Goal: Use online tool/utility: Utilize a website feature to perform a specific function

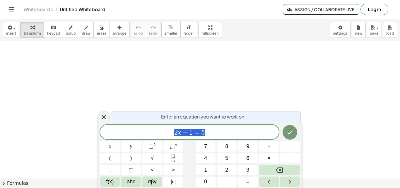
click at [211, 130] on span "2 x + 1 = 5" at bounding box center [189, 132] width 178 height 8
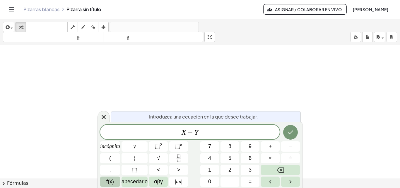
click at [112, 181] on font "f(x)" at bounding box center [110, 181] width 8 height 6
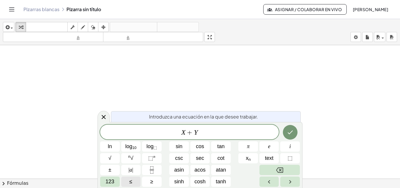
click at [132, 180] on span "≤" at bounding box center [130, 181] width 3 height 8
click at [220, 130] on span "X + Y ≤ ​" at bounding box center [189, 132] width 178 height 8
click at [294, 133] on button "Done" at bounding box center [290, 132] width 15 height 15
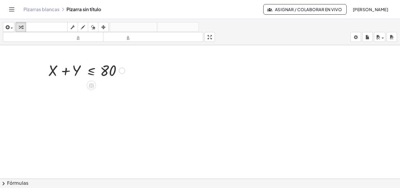
click at [107, 73] on div at bounding box center [86, 70] width 82 height 20
drag, startPoint x: 51, startPoint y: 69, endPoint x: 134, endPoint y: 77, distance: 82.6
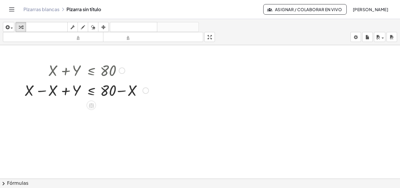
click at [51, 89] on div at bounding box center [87, 90] width 130 height 20
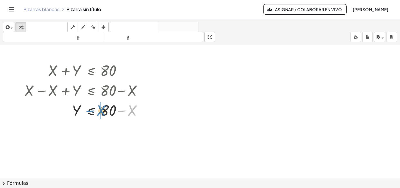
drag, startPoint x: 130, startPoint y: 111, endPoint x: 99, endPoint y: 111, distance: 31.3
click at [99, 111] on div at bounding box center [87, 110] width 130 height 20
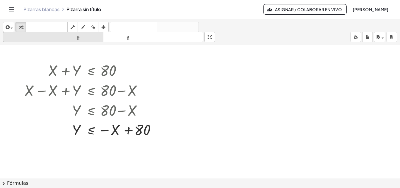
click at [81, 39] on font "tamaño_del_formato" at bounding box center [52, 37] width 97 height 6
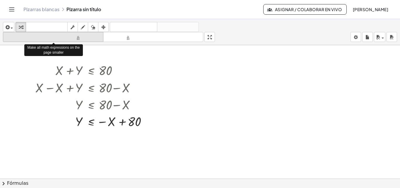
click at [81, 39] on font "tamaño_del_formato" at bounding box center [52, 37] width 97 height 6
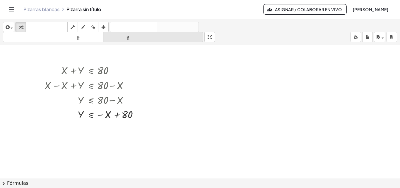
click at [121, 38] on font "tamaño_del_formato" at bounding box center [152, 37] width 97 height 6
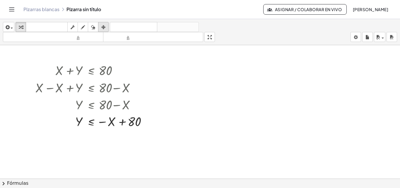
click at [101, 26] on div "button" at bounding box center [103, 26] width 8 height 7
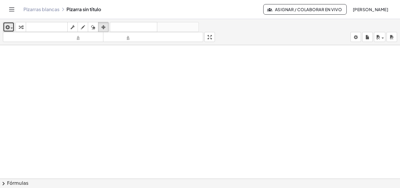
click at [10, 27] on span "button" at bounding box center [10, 28] width 1 height 4
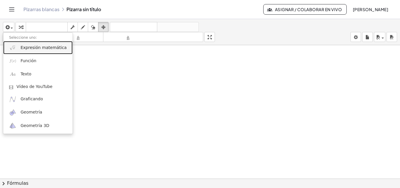
click at [19, 49] on link "Expresión matemática" at bounding box center [37, 47] width 69 height 13
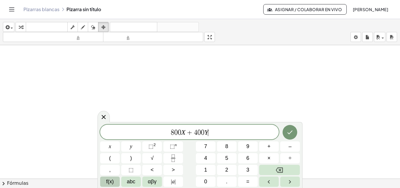
click at [108, 180] on span "f(x)" at bounding box center [110, 181] width 8 height 8
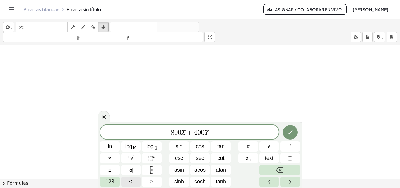
click at [133, 181] on button "≤" at bounding box center [131, 181] width 20 height 10
click at [288, 134] on icon "Done" at bounding box center [289, 131] width 7 height 7
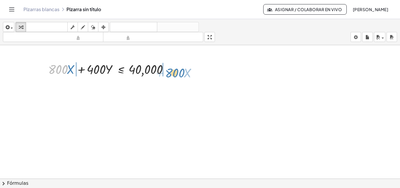
drag, startPoint x: 60, startPoint y: 68, endPoint x: 177, endPoint y: 72, distance: 117.4
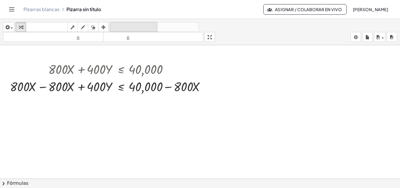
click at [124, 26] on font "deshacer" at bounding box center [133, 27] width 44 height 6
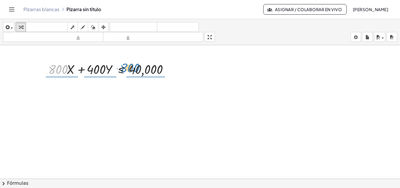
drag, startPoint x: 59, startPoint y: 72, endPoint x: 132, endPoint y: 70, distance: 72.9
click at [132, 70] on div at bounding box center [110, 68] width 130 height 17
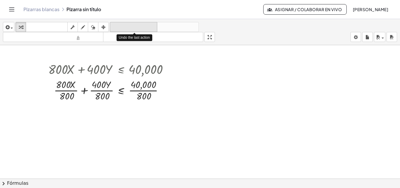
click at [129, 25] on font "deshacer" at bounding box center [133, 27] width 44 height 6
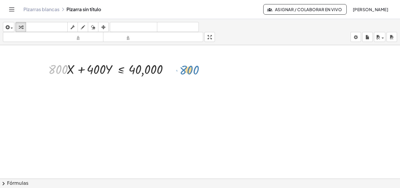
drag, startPoint x: 61, startPoint y: 69, endPoint x: 191, endPoint y: 70, distance: 129.9
drag, startPoint x: 67, startPoint y: 69, endPoint x: 177, endPoint y: 68, distance: 109.7
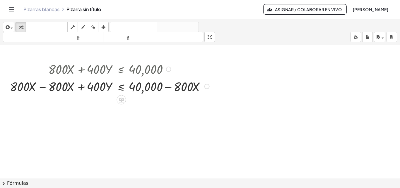
click at [44, 86] on div at bounding box center [110, 85] width 207 height 17
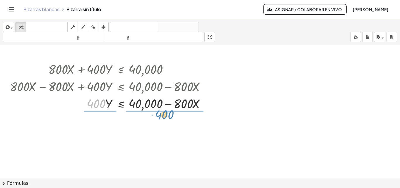
drag, startPoint x: 100, startPoint y: 103, endPoint x: 168, endPoint y: 113, distance: 69.0
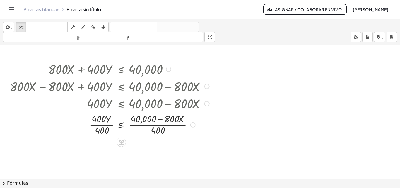
click at [101, 123] on div at bounding box center [110, 123] width 207 height 25
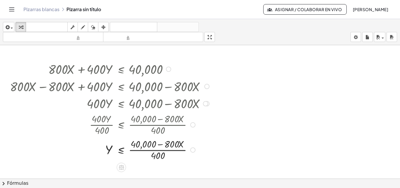
click at [152, 143] on div at bounding box center [110, 149] width 207 height 25
click at [152, 144] on div at bounding box center [110, 149] width 207 height 25
click at [160, 145] on div at bounding box center [110, 149] width 207 height 25
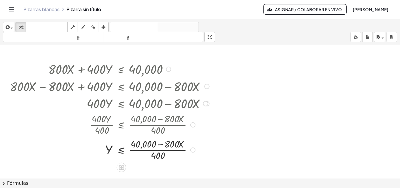
click at [160, 145] on div at bounding box center [110, 149] width 207 height 25
drag, startPoint x: 160, startPoint y: 155, endPoint x: 145, endPoint y: 144, distance: 18.8
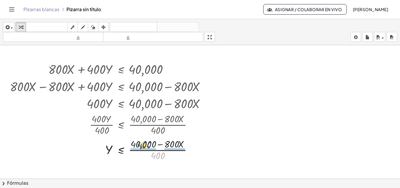
click at [145, 144] on div at bounding box center [110, 149] width 207 height 25
click at [148, 149] on div at bounding box center [110, 149] width 207 height 25
click at [169, 146] on div at bounding box center [110, 149] width 207 height 25
click at [171, 149] on div at bounding box center [110, 149] width 207 height 25
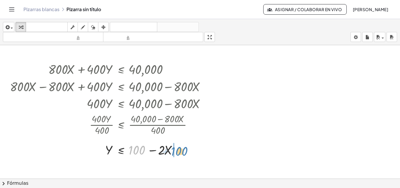
drag, startPoint x: 138, startPoint y: 149, endPoint x: 181, endPoint y: 151, distance: 42.7
click at [181, 151] on div at bounding box center [110, 148] width 207 height 17
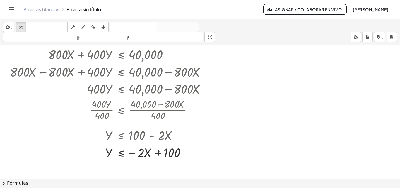
scroll to position [11, 0]
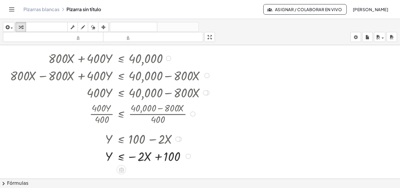
click at [137, 57] on div at bounding box center [110, 57] width 207 height 17
click at [83, 25] on icon "button" at bounding box center [83, 27] width 4 height 7
click at [358, 36] on body "Actividades matemáticas fáciles de comprender Empezar Banco de actividades Trab…" at bounding box center [200, 94] width 400 height 188
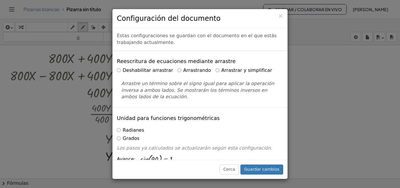
click at [349, 83] on div "× Configuración del documento Estas configuraciones se guardan con el documento…" at bounding box center [200, 94] width 400 height 188
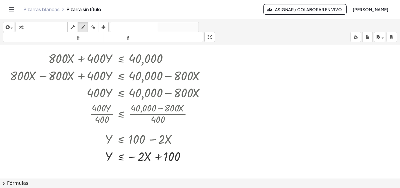
click at [272, 86] on div at bounding box center [200, 167] width 400 height 266
click at [259, 91] on div at bounding box center [200, 167] width 400 height 266
